Goal: Task Accomplishment & Management: Manage account settings

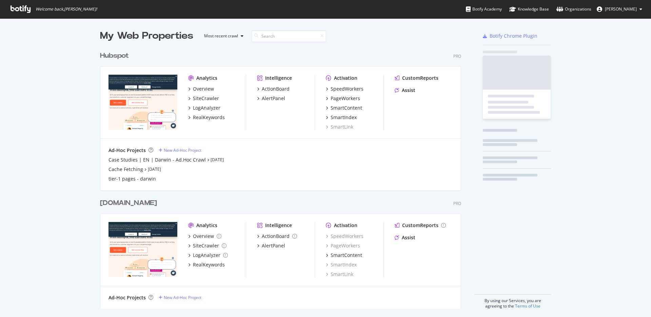
scroll to position [317, 651]
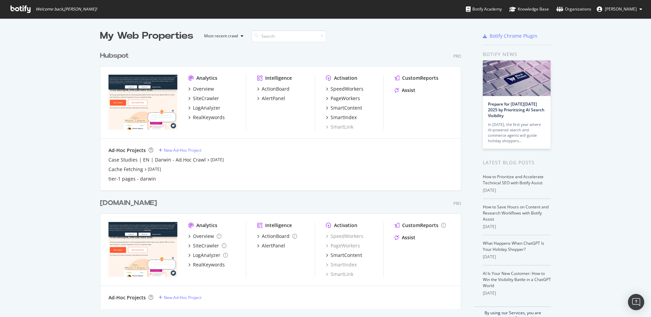
click at [131, 58] on div "Hubspot" at bounding box center [116, 56] width 32 height 10
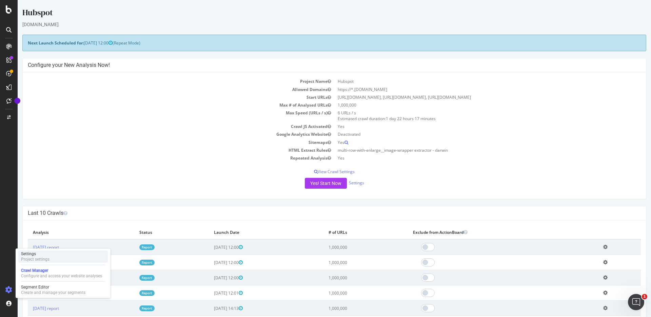
click at [46, 255] on div "Settings" at bounding box center [35, 253] width 28 height 5
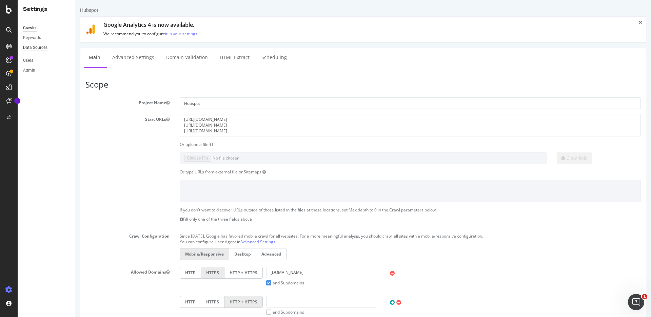
click at [46, 46] on div "Data Sources" at bounding box center [35, 47] width 24 height 7
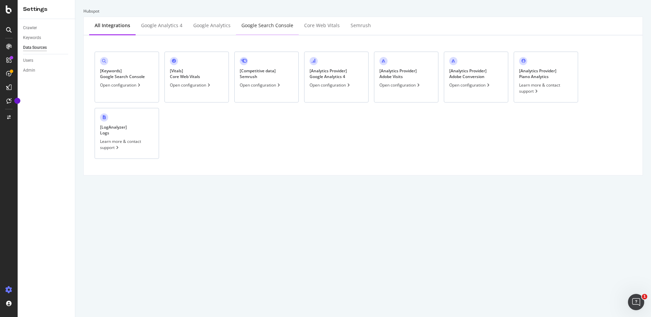
click at [280, 21] on div "Google Search Console" at bounding box center [267, 26] width 63 height 19
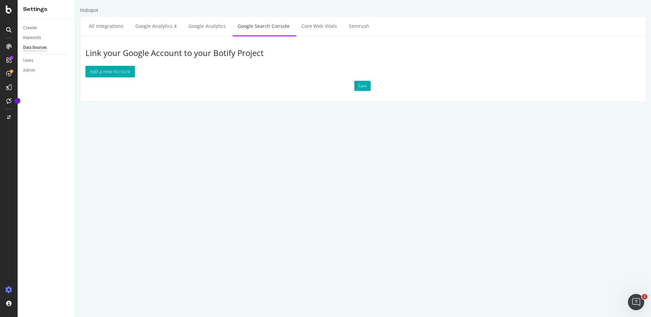
click at [240, 52] on h3 "Link your Google Account to your Botify Project" at bounding box center [362, 52] width 555 height 9
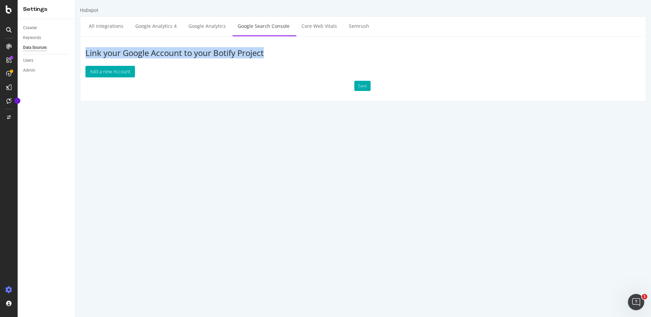
drag, startPoint x: 278, startPoint y: 52, endPoint x: 80, endPoint y: 56, distance: 197.7
click at [80, 56] on div "Link your Google Account to your Botify Project Add a new Account Save" at bounding box center [363, 68] width 566 height 65
click at [173, 48] on h3 "Link your Google Account to your Botify Project" at bounding box center [362, 52] width 555 height 9
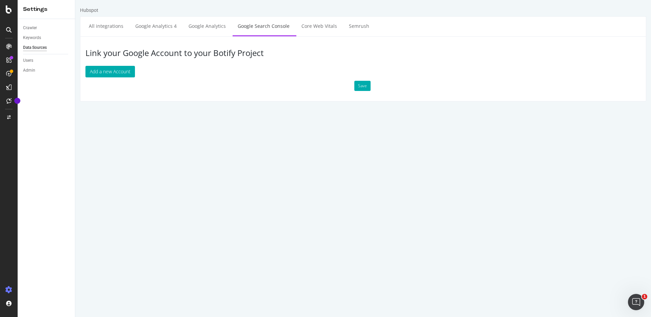
click at [173, 48] on h3 "Link your Google Account to your Botify Project" at bounding box center [362, 52] width 555 height 9
click at [156, 108] on html "Hubspot All integrations Google Analytics 4 Google Analytics Google Search Cons…" at bounding box center [363, 54] width 576 height 108
click at [8, 10] on icon at bounding box center [9, 9] width 6 height 8
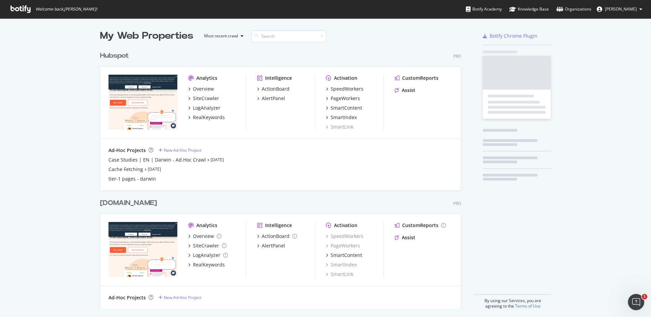
scroll to position [317, 651]
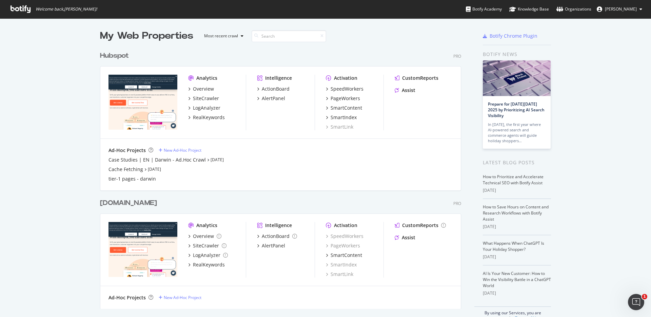
click at [598, 70] on div "My Web Properties Most recent crawl Hubspot Pro Analytics Overview SiteCrawler …" at bounding box center [325, 174] width 651 height 313
click at [578, 6] on div "Organizations" at bounding box center [573, 9] width 35 height 7
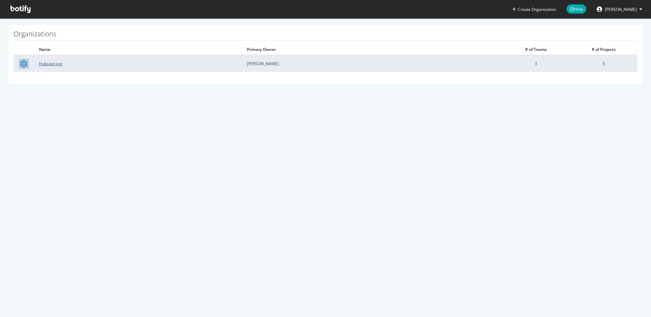
click at [52, 64] on link "Hubspot org" at bounding box center [50, 64] width 23 height 6
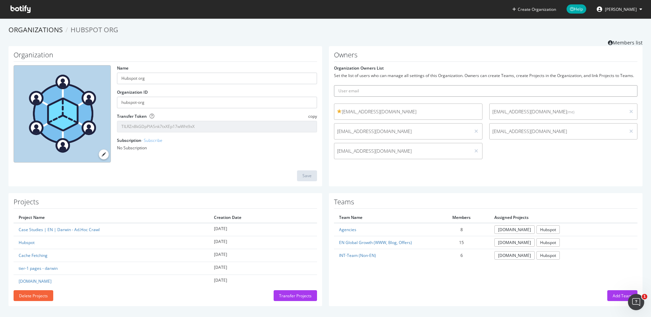
click at [496, 88] on input "text" at bounding box center [486, 91] width 304 height 12
type input "joe@botify.com"
click at [626, 85] on button "submit" at bounding box center [632, 91] width 12 height 12
click at [15, 11] on icon at bounding box center [21, 8] width 20 height 7
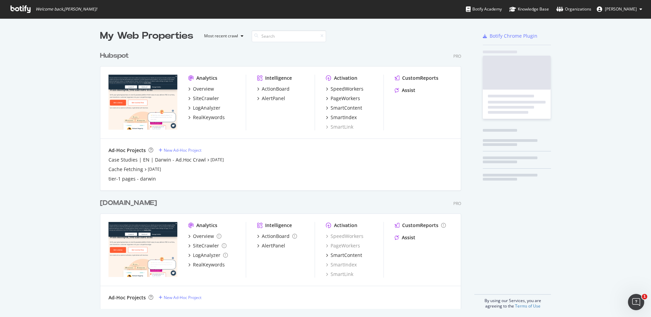
scroll to position [266, 367]
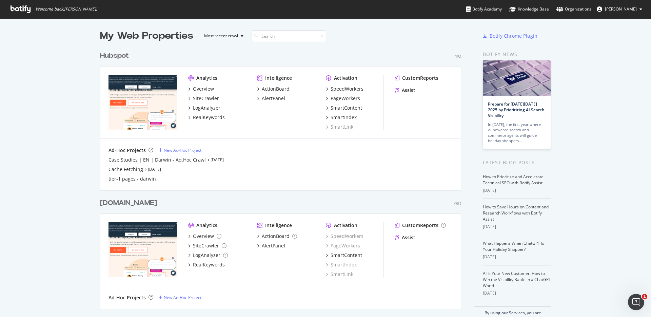
click at [128, 55] on div "Hubspot" at bounding box center [114, 56] width 29 height 10
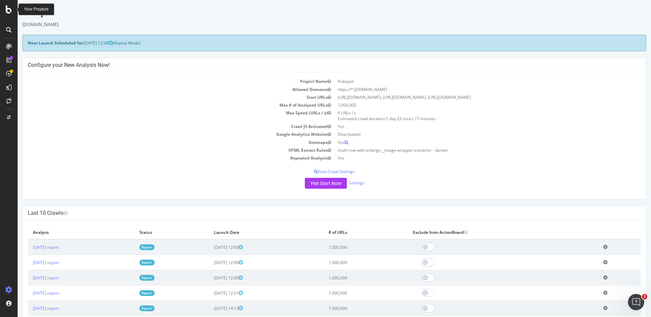
click at [8, 9] on icon at bounding box center [9, 9] width 6 height 8
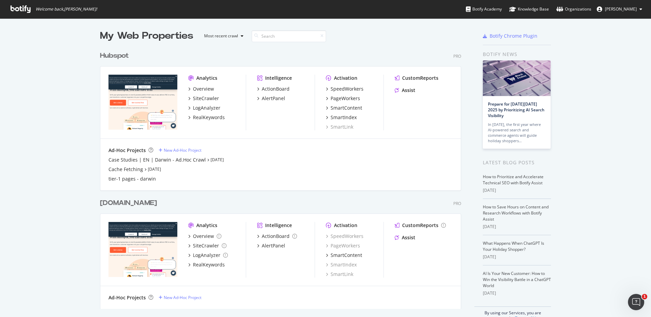
scroll to position [317, 651]
click at [622, 6] on span "Victor Pan" at bounding box center [621, 9] width 32 height 6
click at [615, 85] on span "Log Out" at bounding box center [608, 83] width 15 height 6
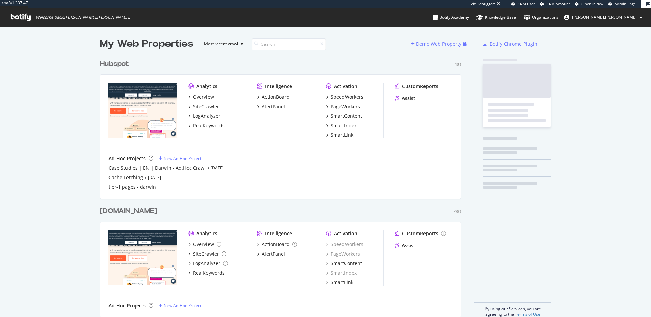
scroll to position [266, 367]
